Goal: Find specific page/section: Find specific page/section

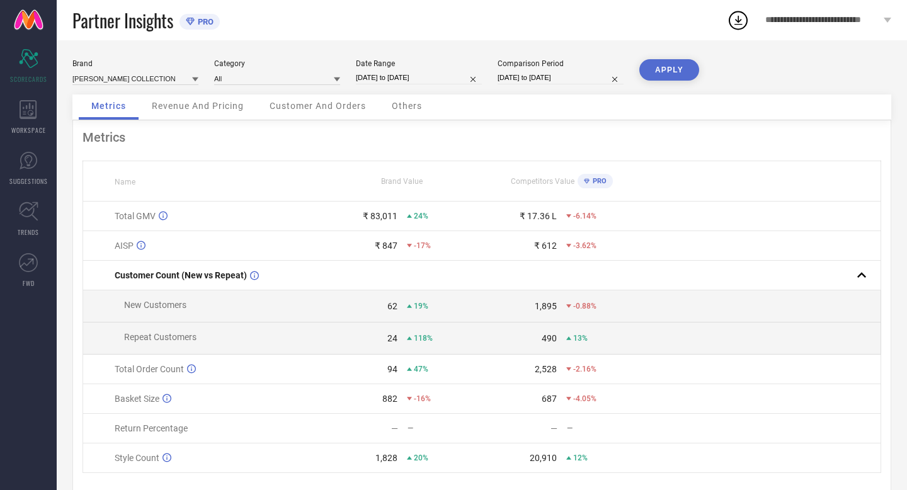
click at [25, 120] on div "WORKSPACE" at bounding box center [28, 117] width 57 height 50
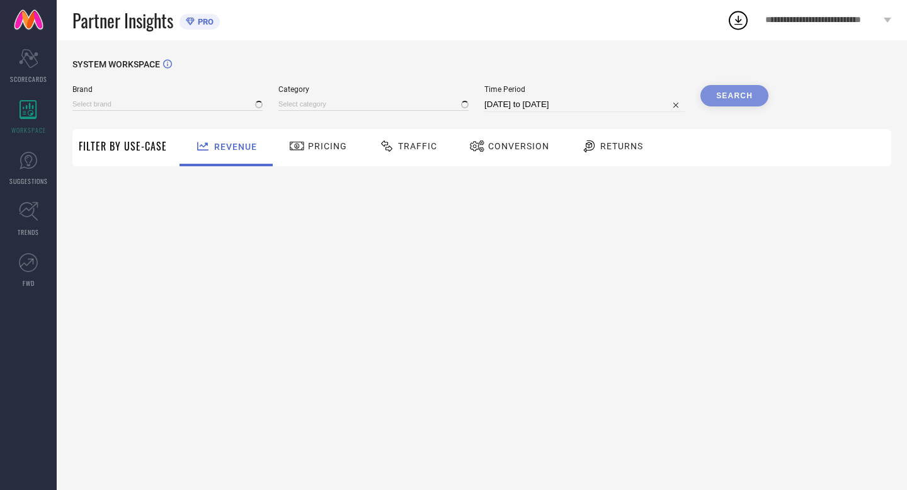
type input "[PERSON_NAME]"
type input "All"
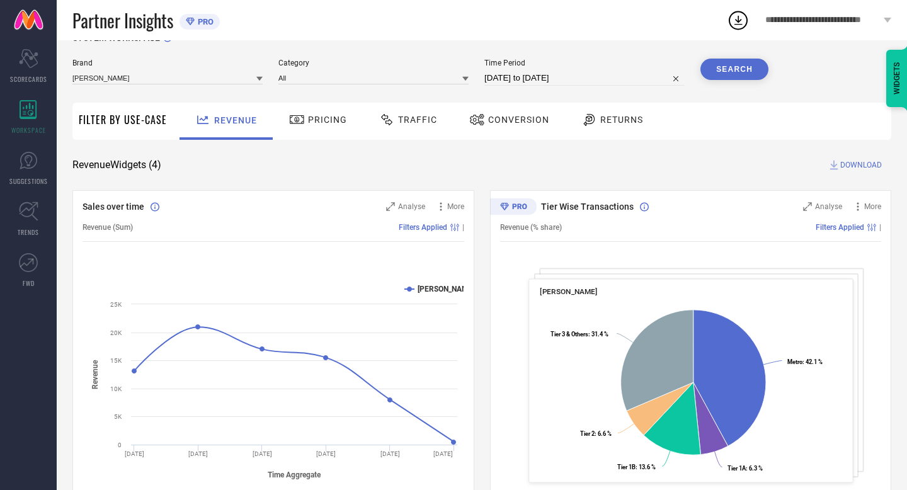
scroll to position [25, 0]
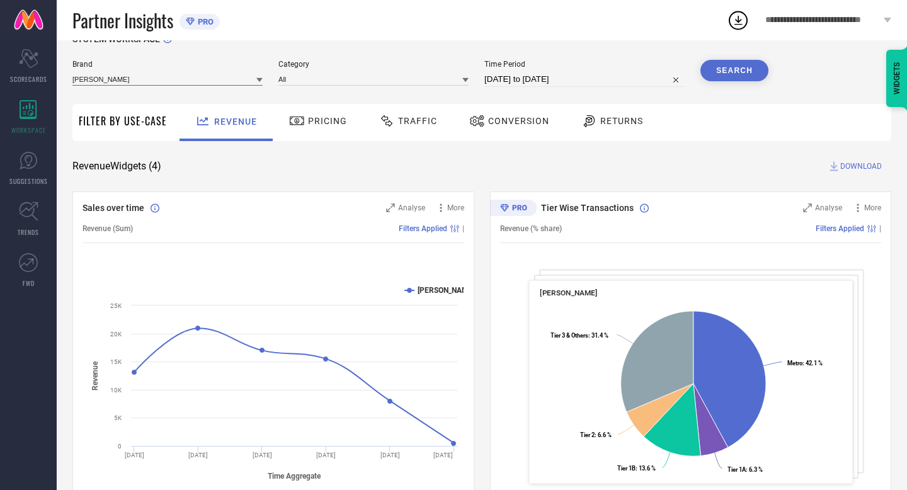
click at [120, 76] on input at bounding box center [167, 78] width 190 height 13
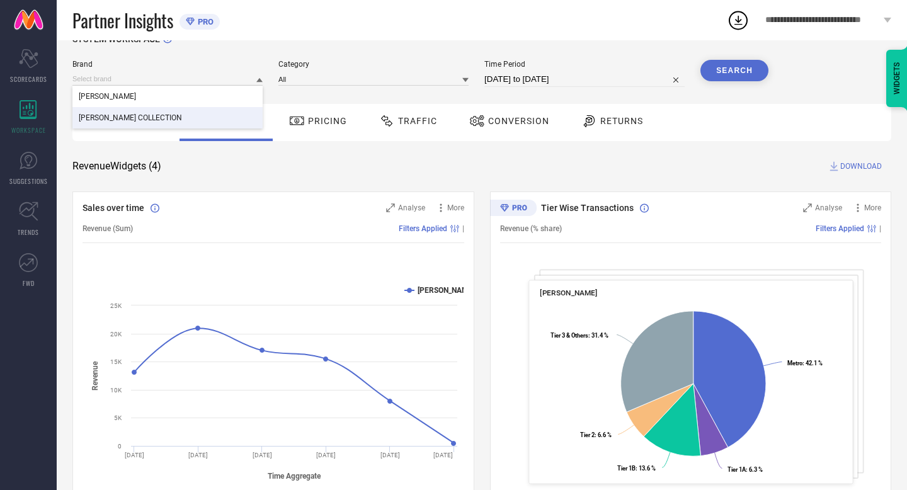
click at [122, 113] on div "[PERSON_NAME] COLLECTION" at bounding box center [167, 117] width 190 height 21
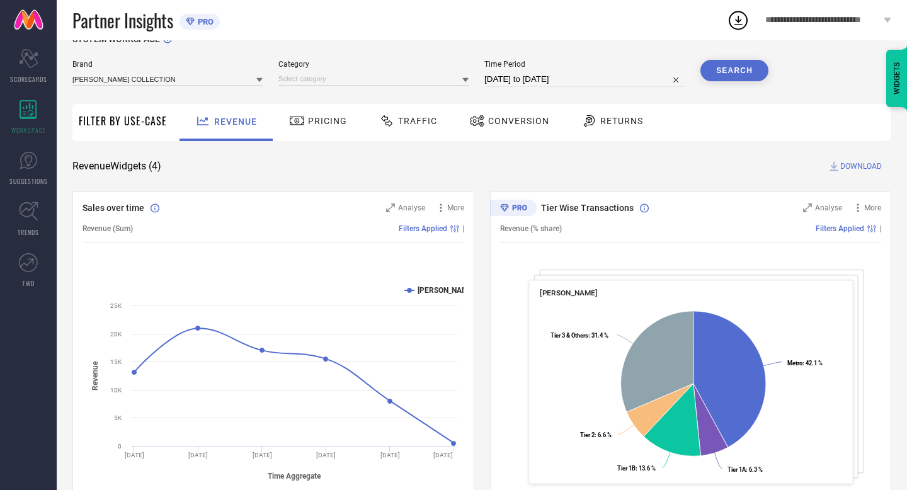
click at [738, 76] on button "Search" at bounding box center [735, 70] width 68 height 21
click at [388, 83] on input at bounding box center [374, 78] width 190 height 13
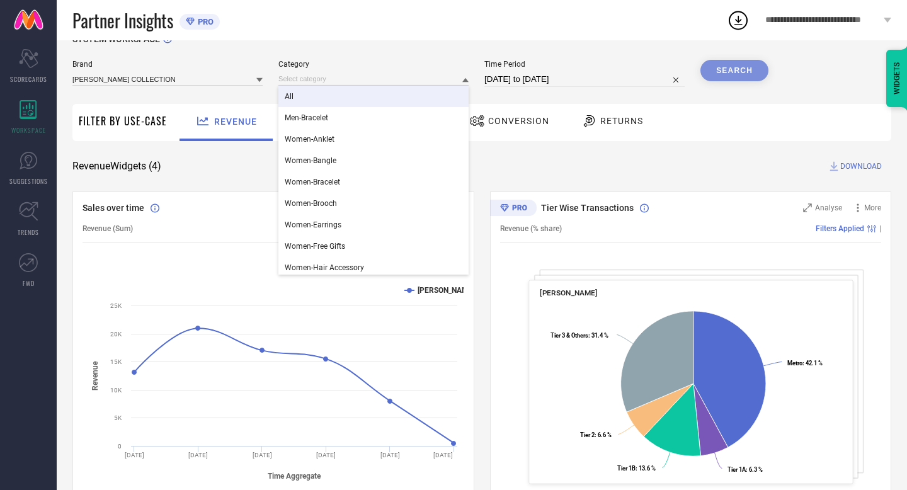
click at [363, 101] on div "All" at bounding box center [374, 96] width 190 height 21
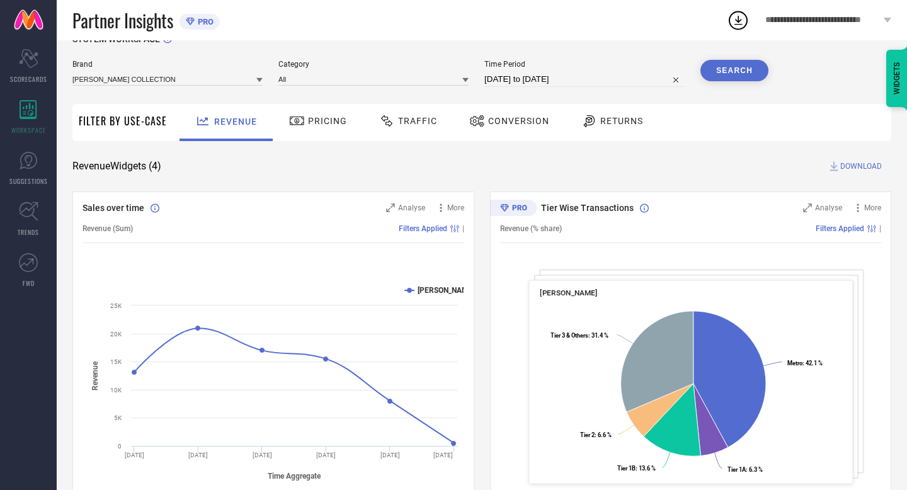
click at [719, 72] on button "Search" at bounding box center [735, 70] width 68 height 21
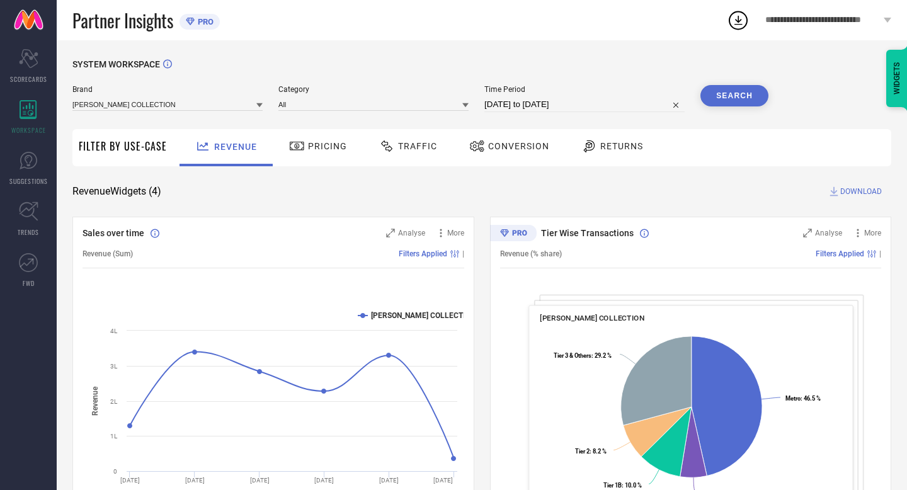
click at [314, 141] on span "Pricing" at bounding box center [327, 146] width 39 height 10
